Goal: Find specific page/section: Find specific page/section

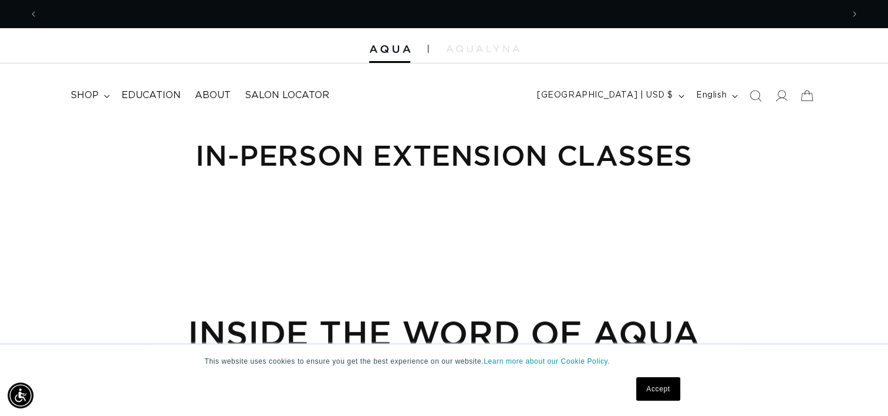
scroll to position [0, 805]
click at [303, 97] on span "Salon Locator" at bounding box center [287, 95] width 85 height 12
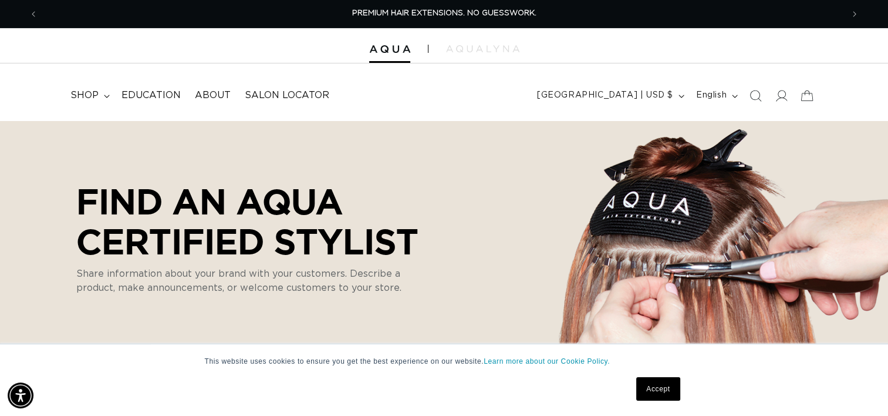
select select "m"
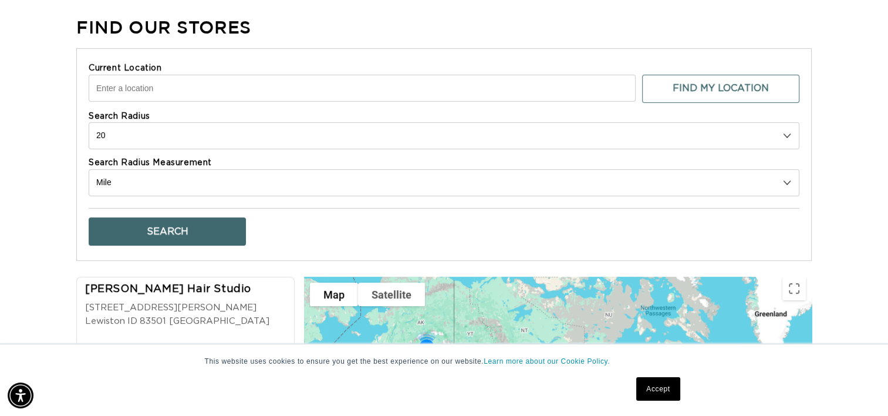
click at [178, 88] on input "Current Location" at bounding box center [362, 88] width 547 height 27
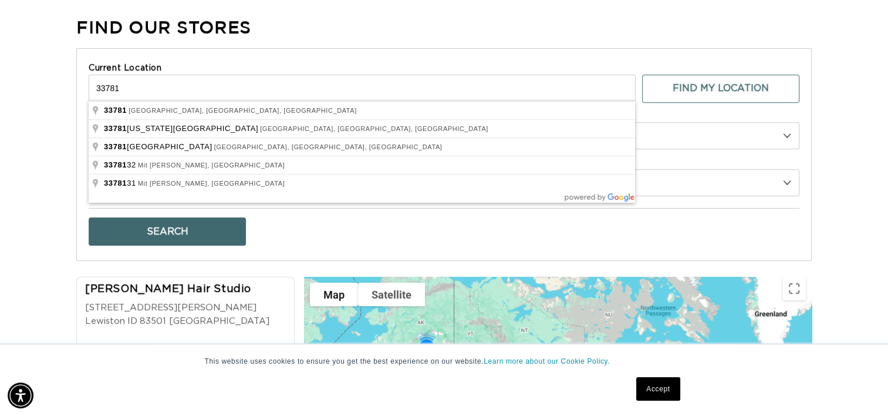
scroll to position [0, 1609]
type input "[GEOGRAPHIC_DATA], [GEOGRAPHIC_DATA]"
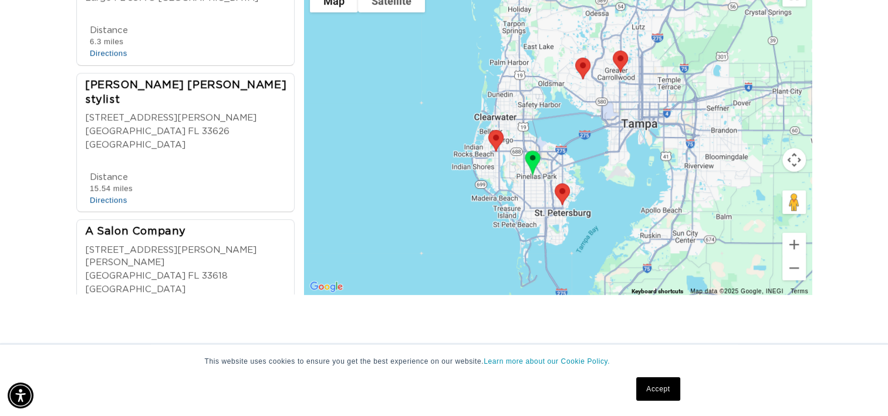
click at [163, 244] on div "[STREET_ADDRESS][PERSON_NAME][PERSON_NAME]" at bounding box center [189, 257] width 208 height 26
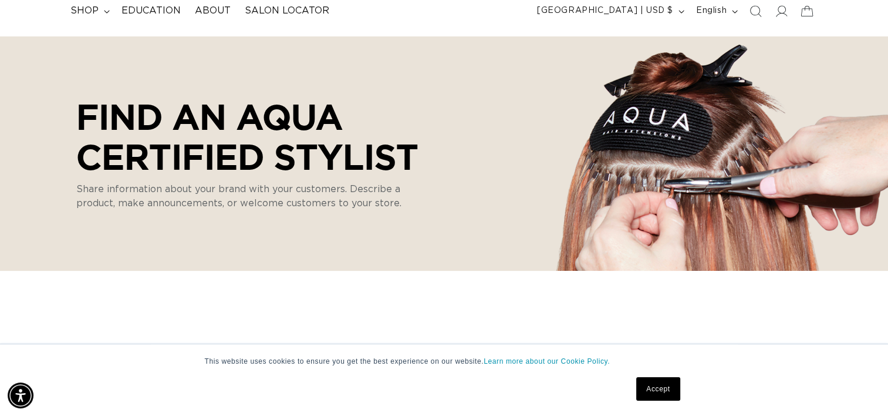
scroll to position [0, 0]
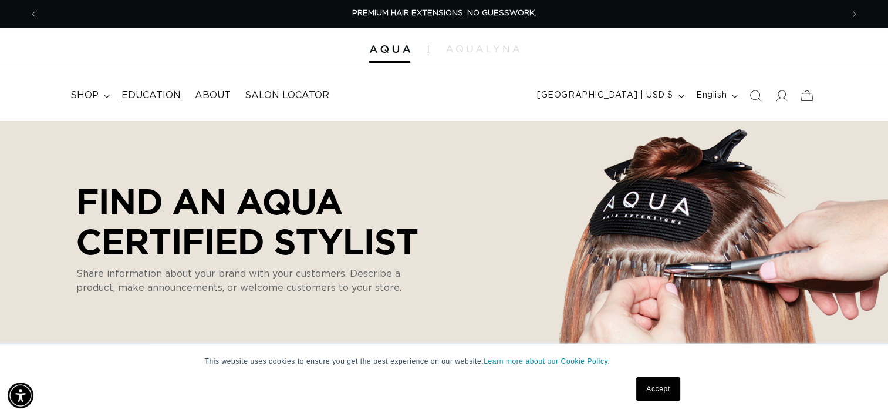
click at [133, 97] on span "Education" at bounding box center [151, 95] width 59 height 12
